Goal: Obtain resource: Obtain resource

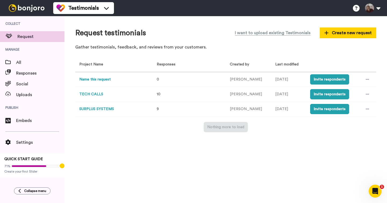
click at [106, 110] on button "SURPLUS SYSTEMS" at bounding box center [96, 109] width 35 height 6
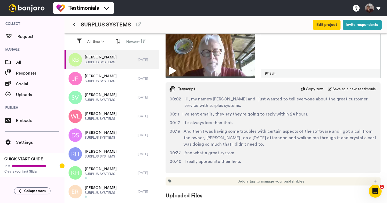
scroll to position [114, 0]
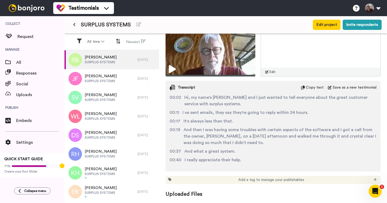
click at [319, 88] on span "Copy text" at bounding box center [315, 87] width 18 height 5
click at [318, 88] on span "Copy text" at bounding box center [315, 87] width 18 height 5
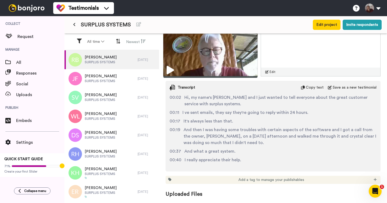
click at [170, 66] on icon at bounding box center [170, 70] width 7 height 9
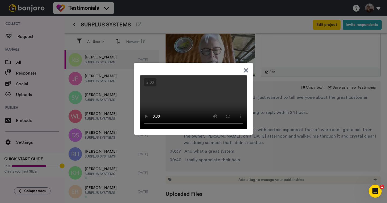
click at [247, 68] on icon at bounding box center [246, 70] width 4 height 4
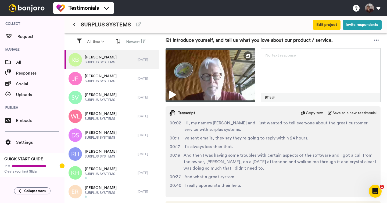
scroll to position [88, 0]
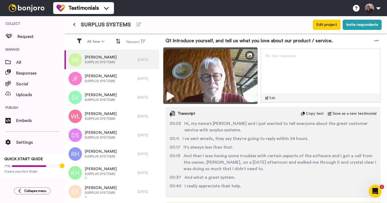
click at [222, 68] on img at bounding box center [211, 75] width 94 height 56
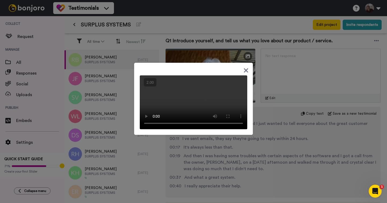
click at [247, 68] on icon at bounding box center [246, 70] width 4 height 4
